Goal: Information Seeking & Learning: Learn about a topic

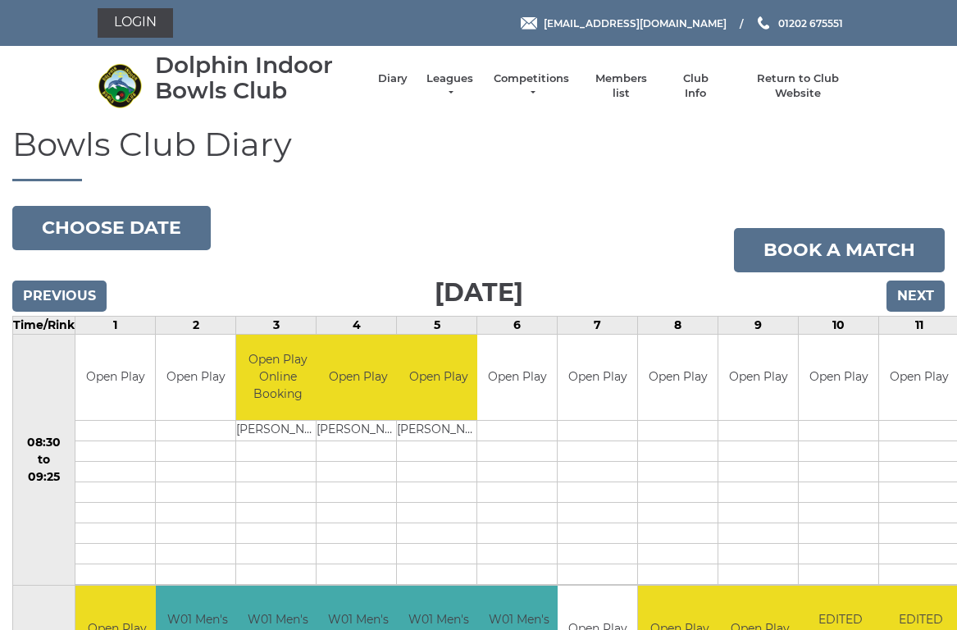
scroll to position [7, 0]
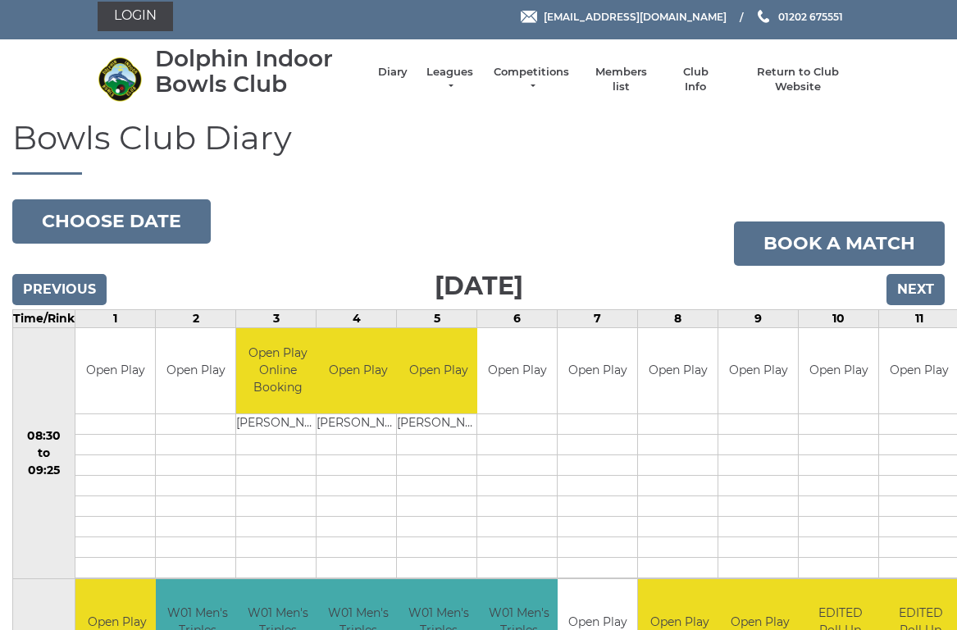
click at [454, 75] on link "Leagues" at bounding box center [450, 80] width 52 height 30
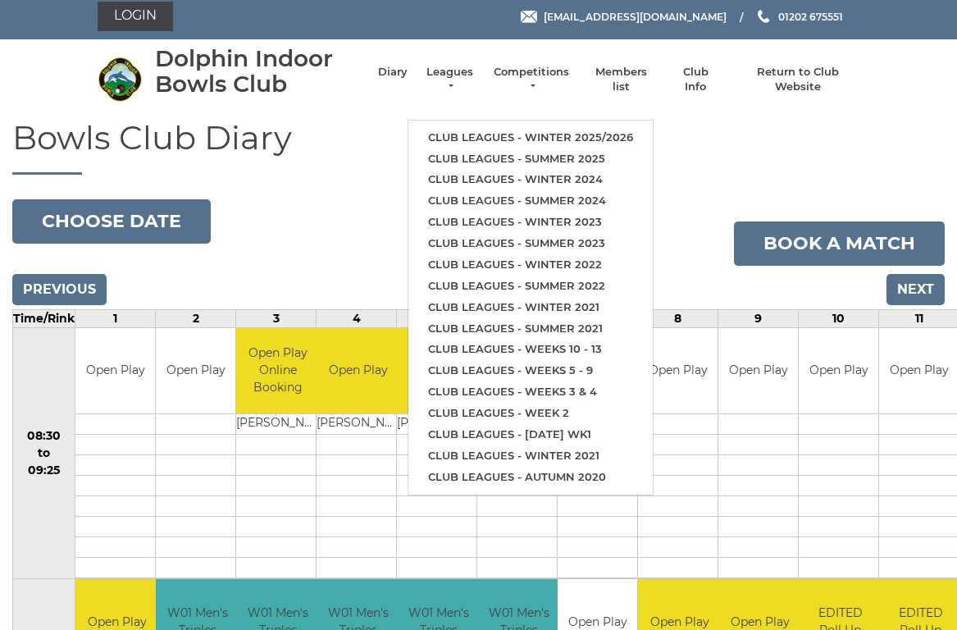
click at [507, 127] on link "Club leagues - Winter 2025/2026" at bounding box center [530, 137] width 244 height 21
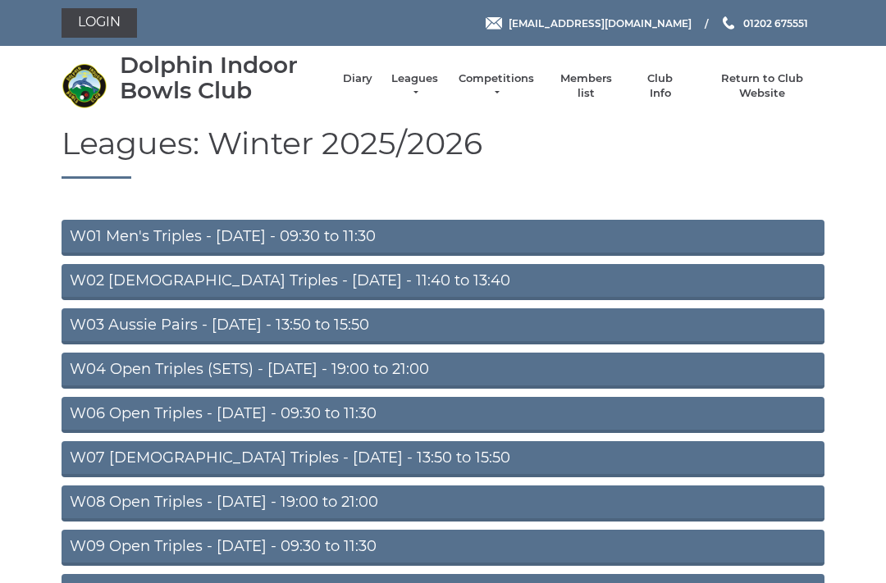
click at [263, 224] on link "W01 Men's Triples - [DATE] - 09:30 to 11:30" at bounding box center [443, 238] width 763 height 36
click at [340, 328] on link "W03 Aussie Pairs - [DATE] - 13:50 to 15:50" at bounding box center [443, 326] width 763 height 36
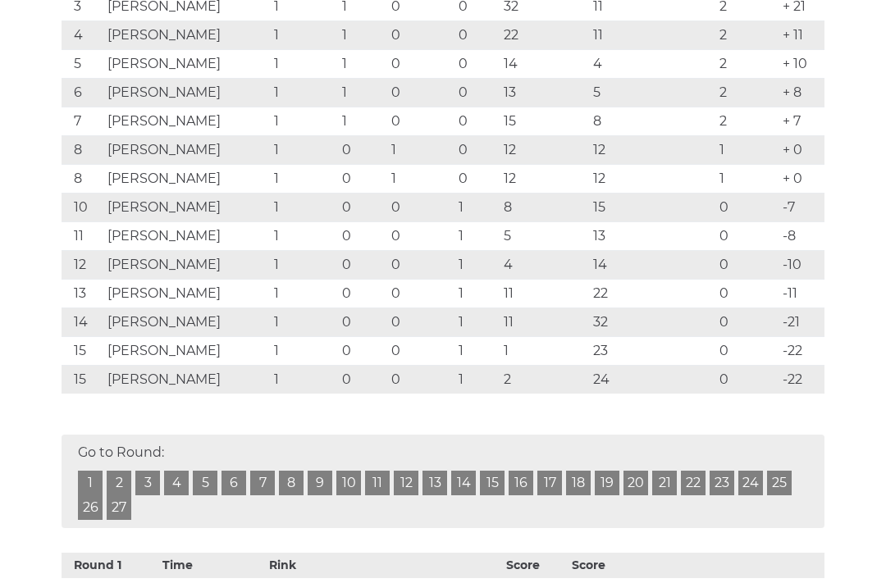
scroll to position [399, 0]
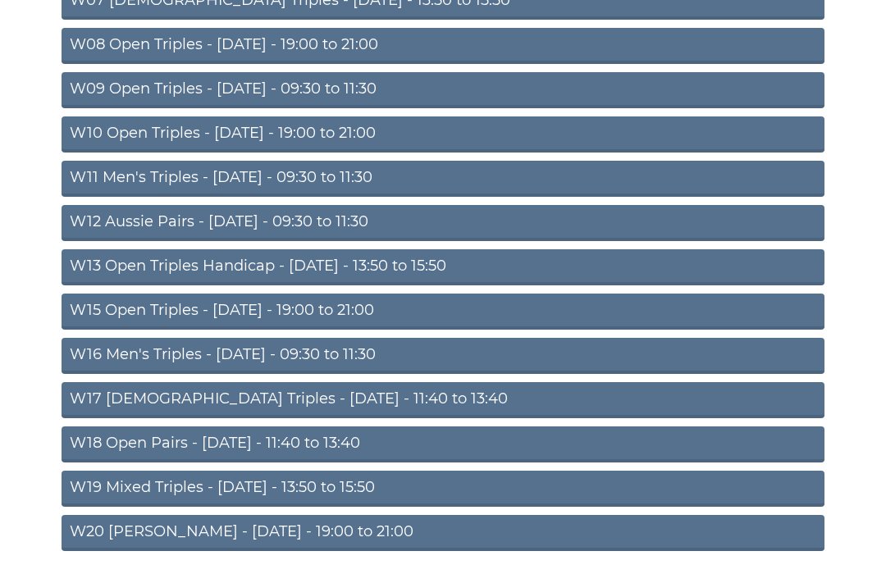
scroll to position [458, 0]
